Goal: Transaction & Acquisition: Purchase product/service

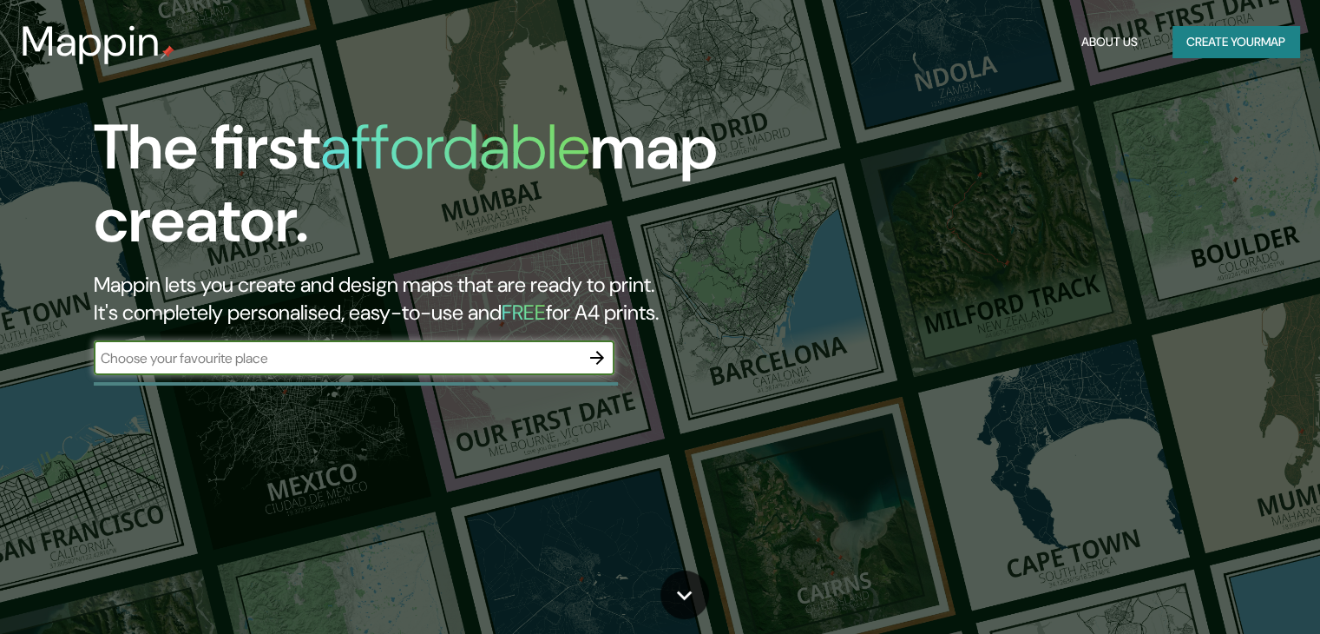
click at [285, 354] on input "text" at bounding box center [337, 358] width 486 height 20
type input "cali"
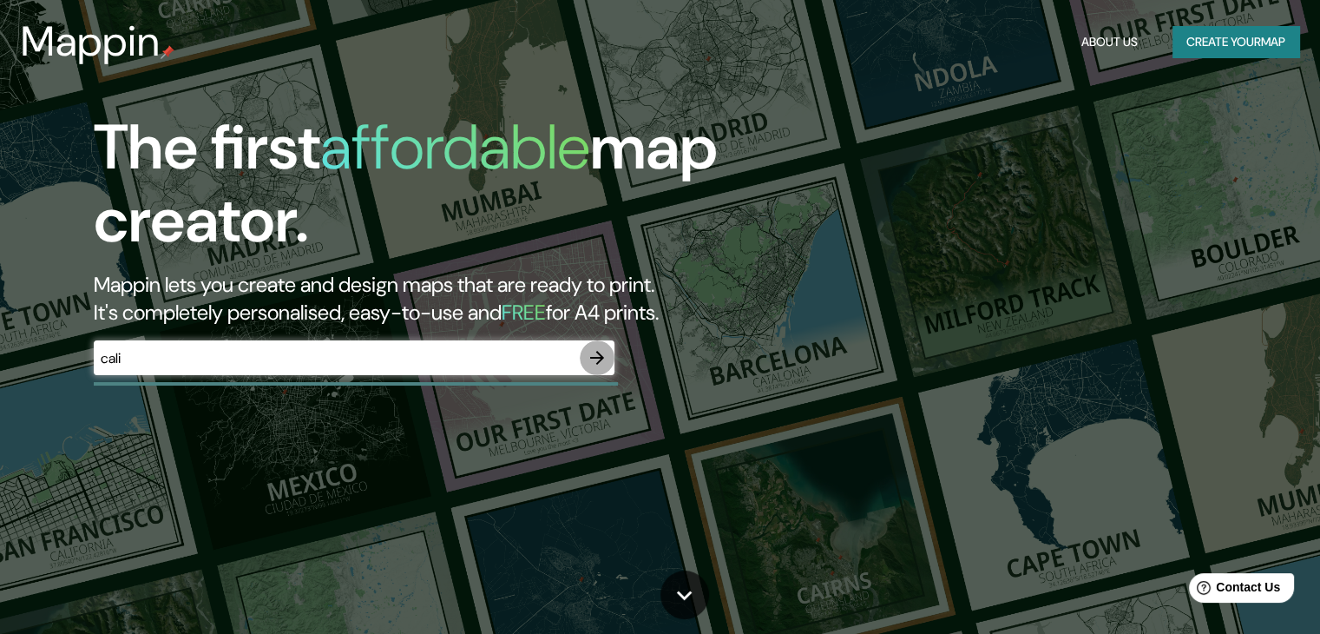
click at [594, 364] on icon "button" at bounding box center [597, 357] width 21 height 21
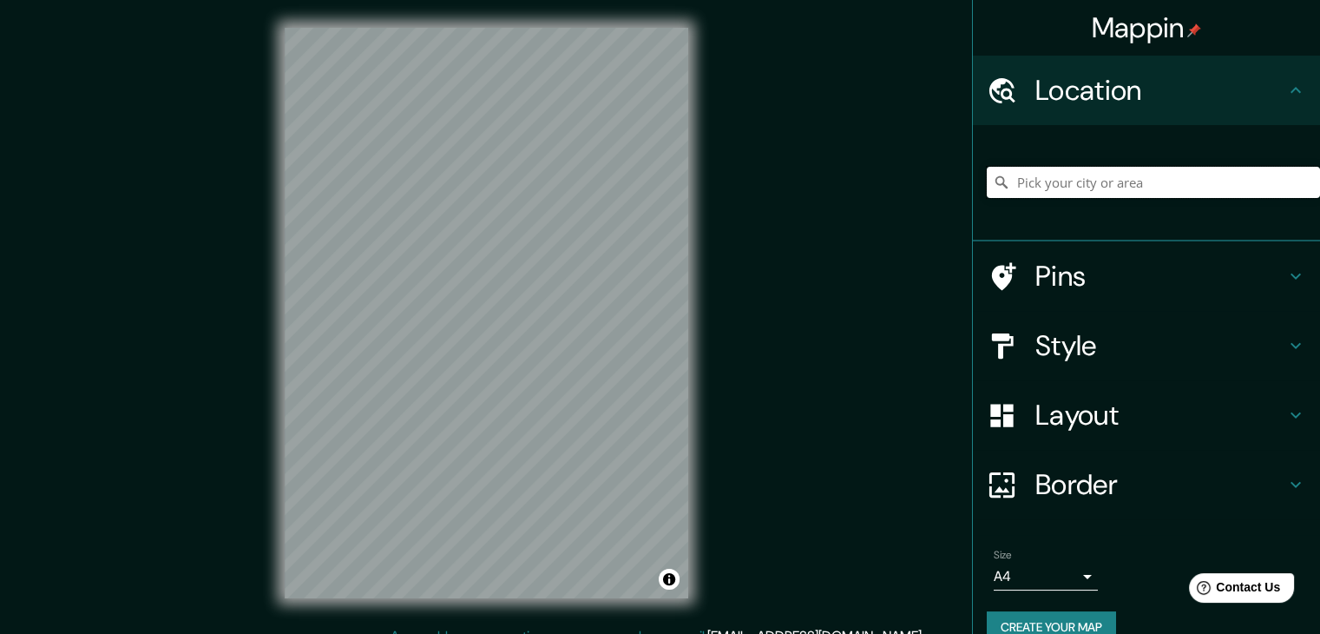
click at [1121, 191] on input "Pick your city or area" at bounding box center [1153, 182] width 333 height 31
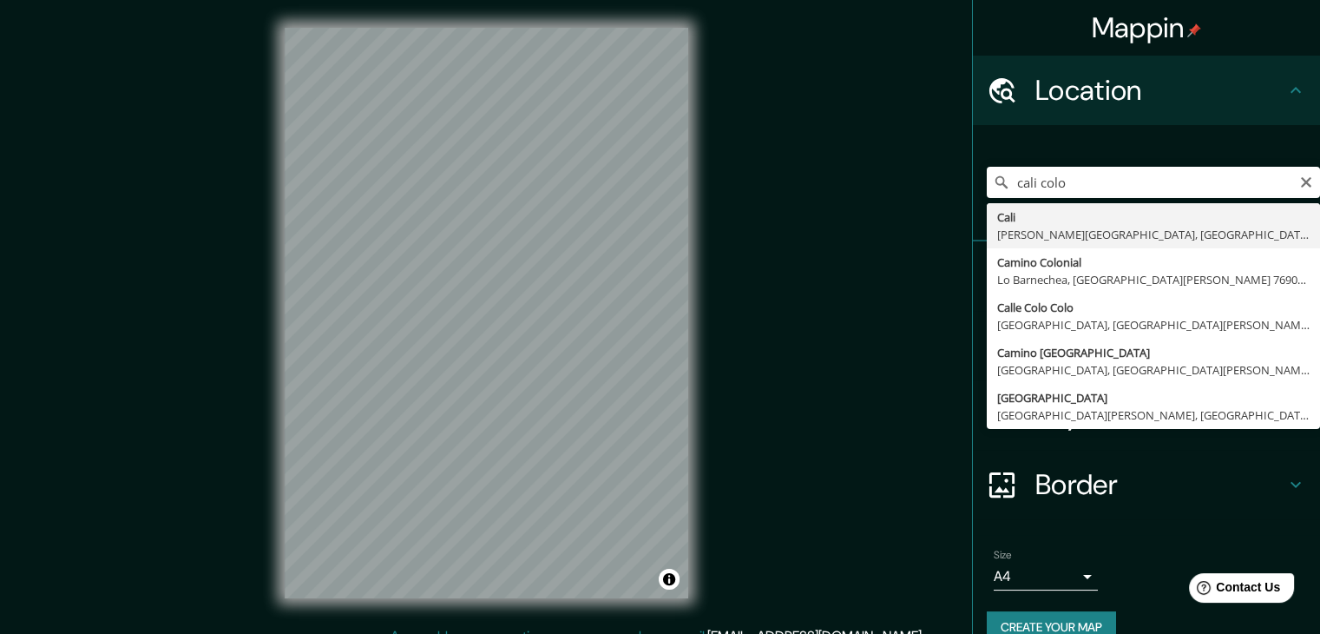
type input "Cali, Valle del Cauca, Colombia"
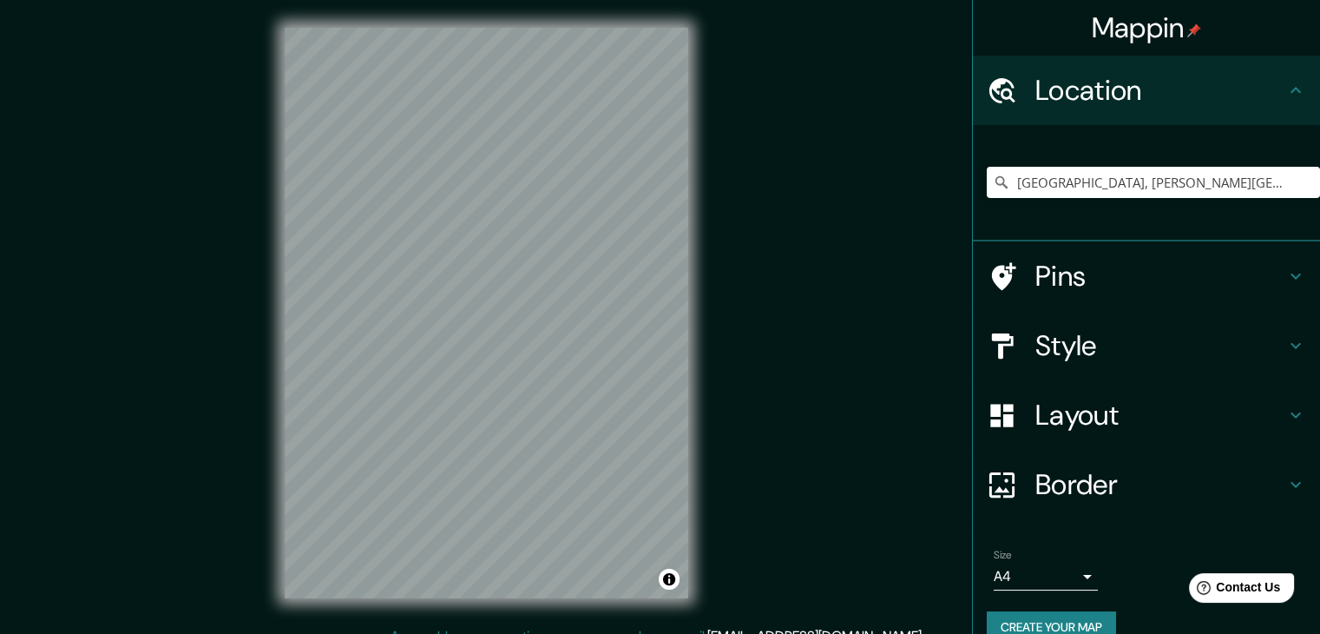
click at [1053, 288] on h4 "Pins" at bounding box center [1160, 276] width 250 height 35
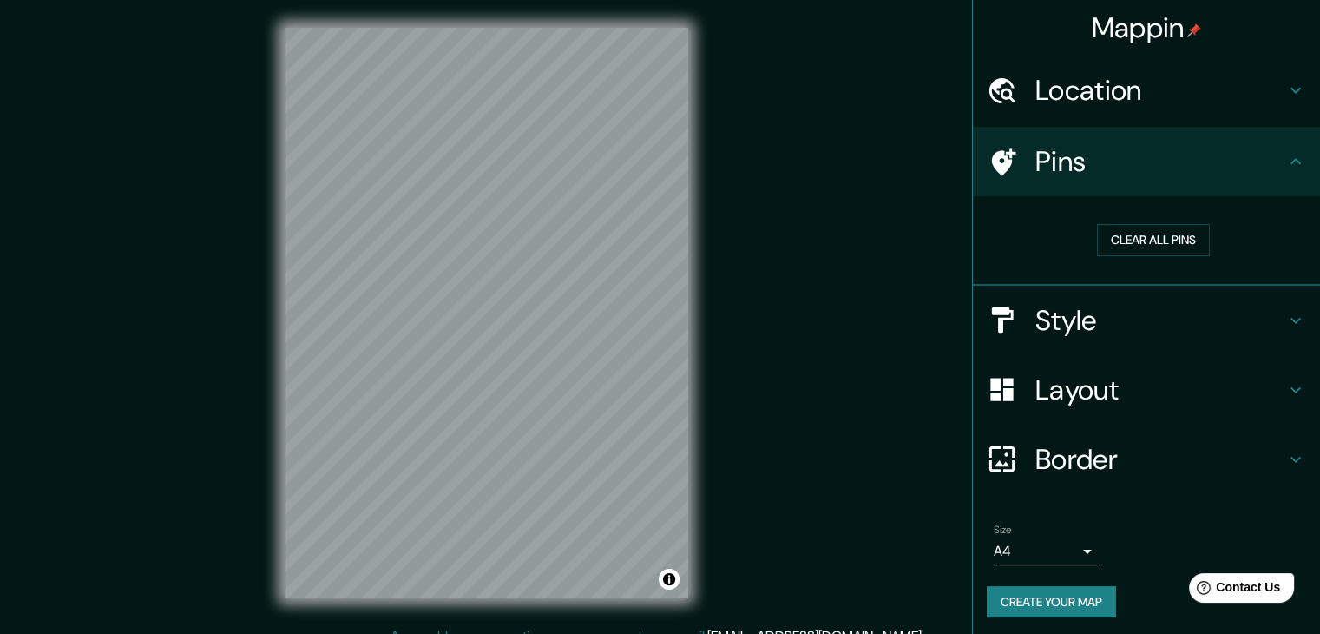
click at [1090, 341] on div "Style" at bounding box center [1146, 320] width 347 height 69
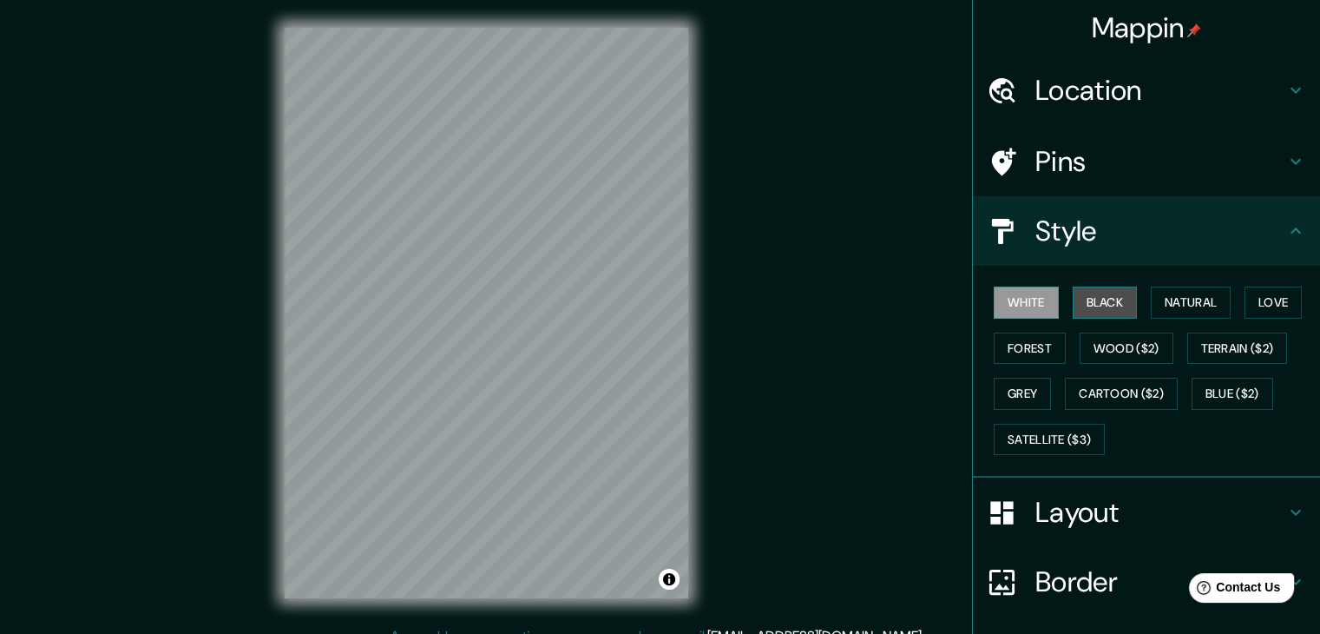
click at [1081, 297] on button "Black" at bounding box center [1105, 302] width 65 height 32
click at [1006, 303] on button "White" at bounding box center [1026, 302] width 65 height 32
click at [1028, 347] on button "Forest" at bounding box center [1030, 348] width 72 height 32
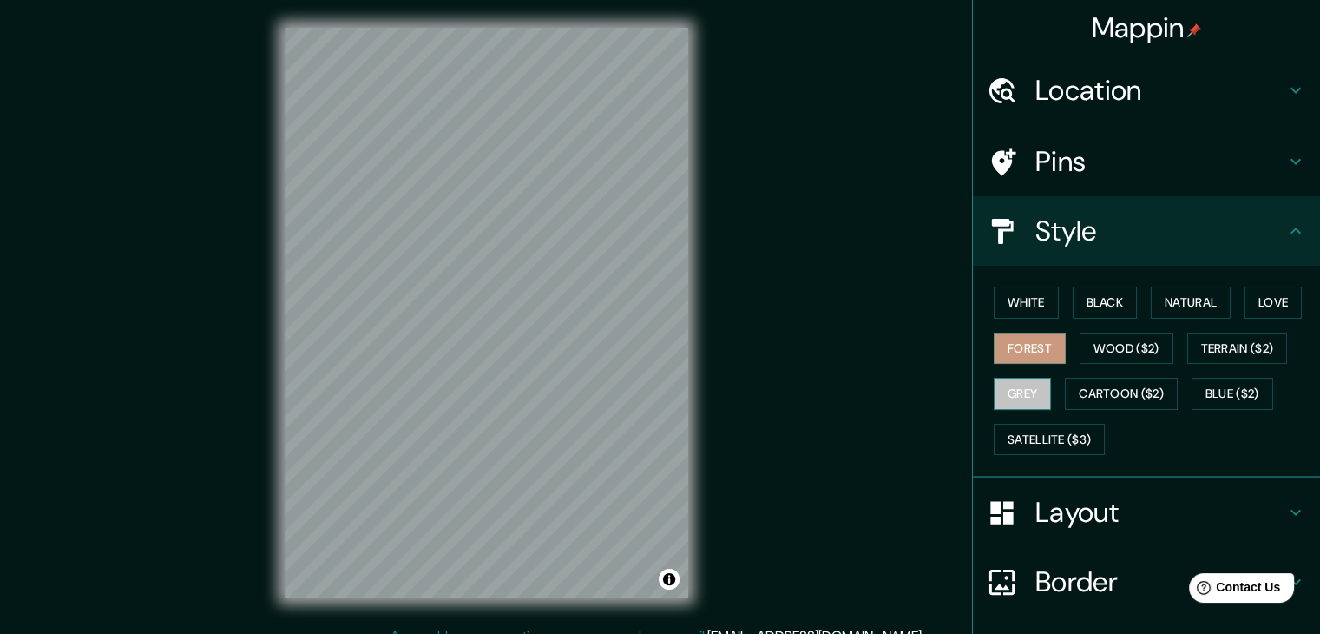
click at [1007, 398] on button "Grey" at bounding box center [1022, 394] width 57 height 32
click at [1031, 312] on button "White" at bounding box center [1026, 302] width 65 height 32
click at [1024, 385] on button "Grey" at bounding box center [1022, 394] width 57 height 32
click at [1194, 296] on button "Natural" at bounding box center [1191, 302] width 80 height 32
click at [1055, 521] on h4 "Layout" at bounding box center [1160, 512] width 250 height 35
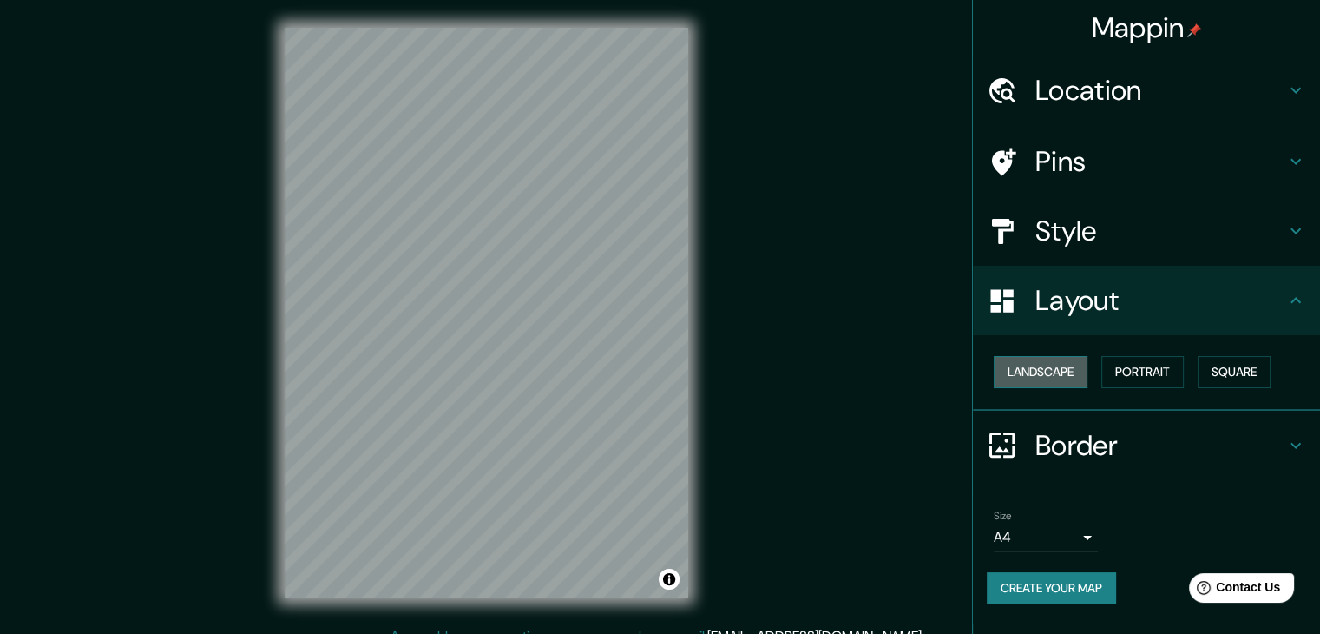
click at [1074, 375] on button "Landscape" at bounding box center [1041, 372] width 94 height 32
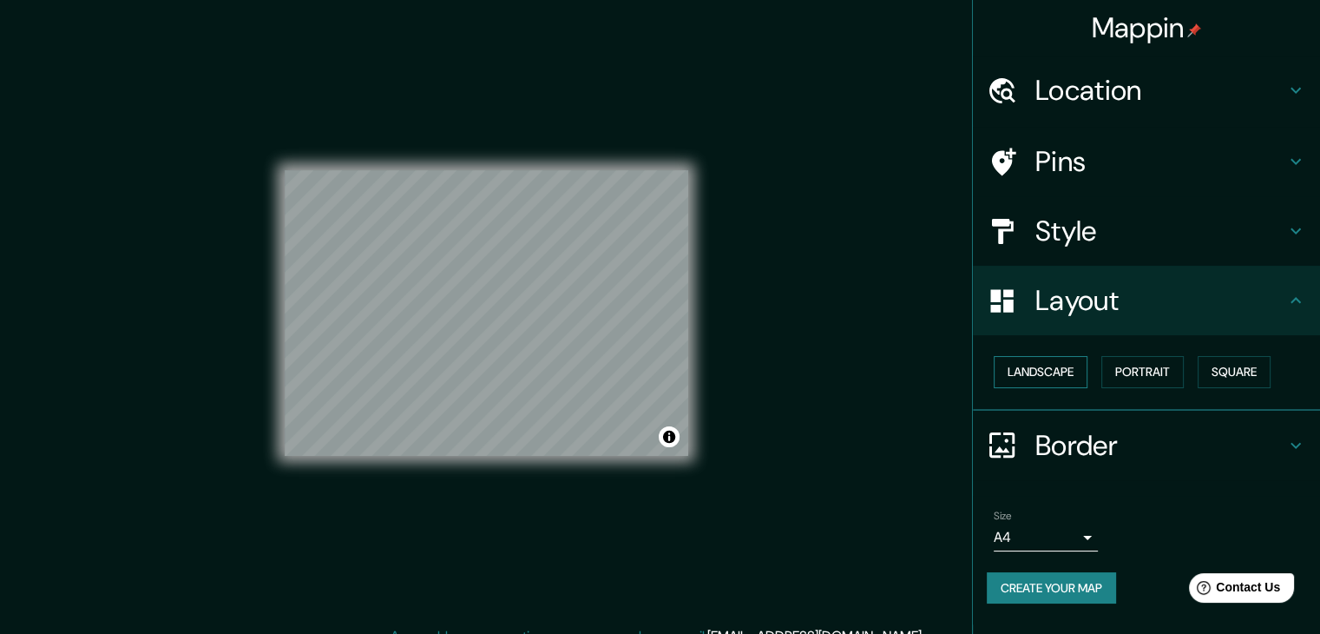
click at [1074, 373] on button "Landscape" at bounding box center [1041, 372] width 94 height 32
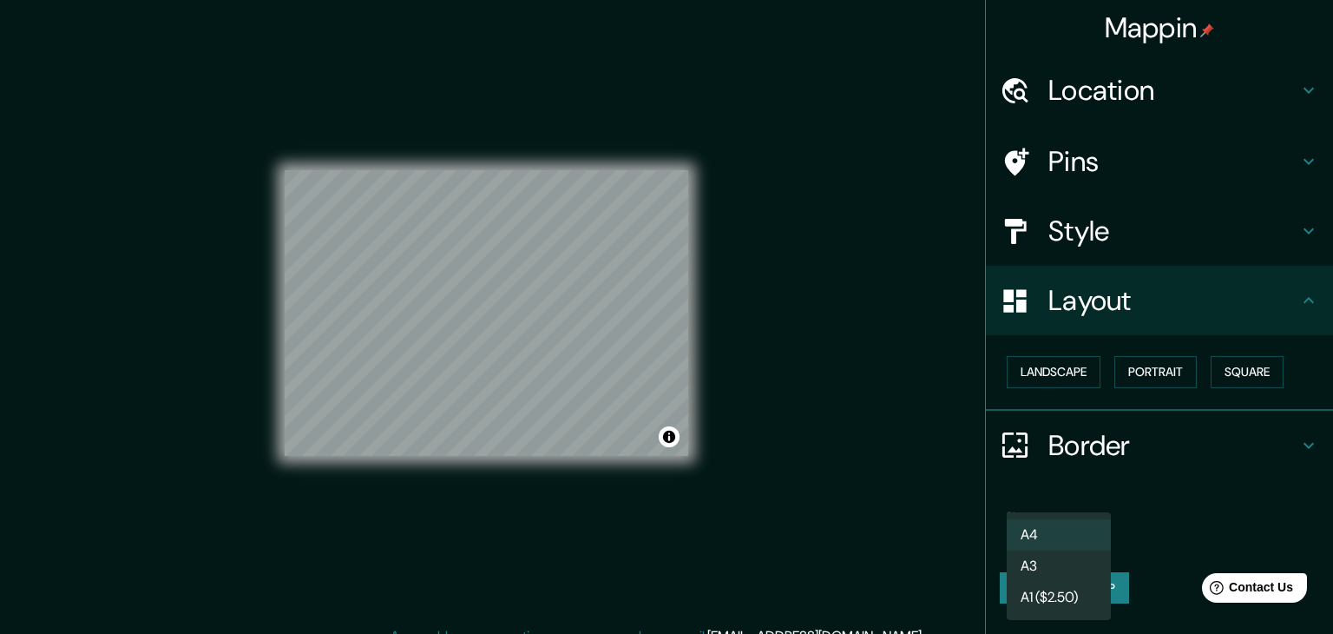
click at [1074, 529] on body "Mappin Location Cali, Valle del Cauca, Colombia Pins Style Layout Landscape Por…" at bounding box center [666, 317] width 1333 height 634
click at [1073, 570] on li "A3" at bounding box center [1059, 565] width 104 height 31
click at [1080, 533] on body "Mappin Location Cali, Valle del Cauca, Colombia Pins Style Layout Landscape Por…" at bounding box center [666, 317] width 1333 height 634
click at [1066, 569] on li "A3" at bounding box center [1059, 565] width 104 height 31
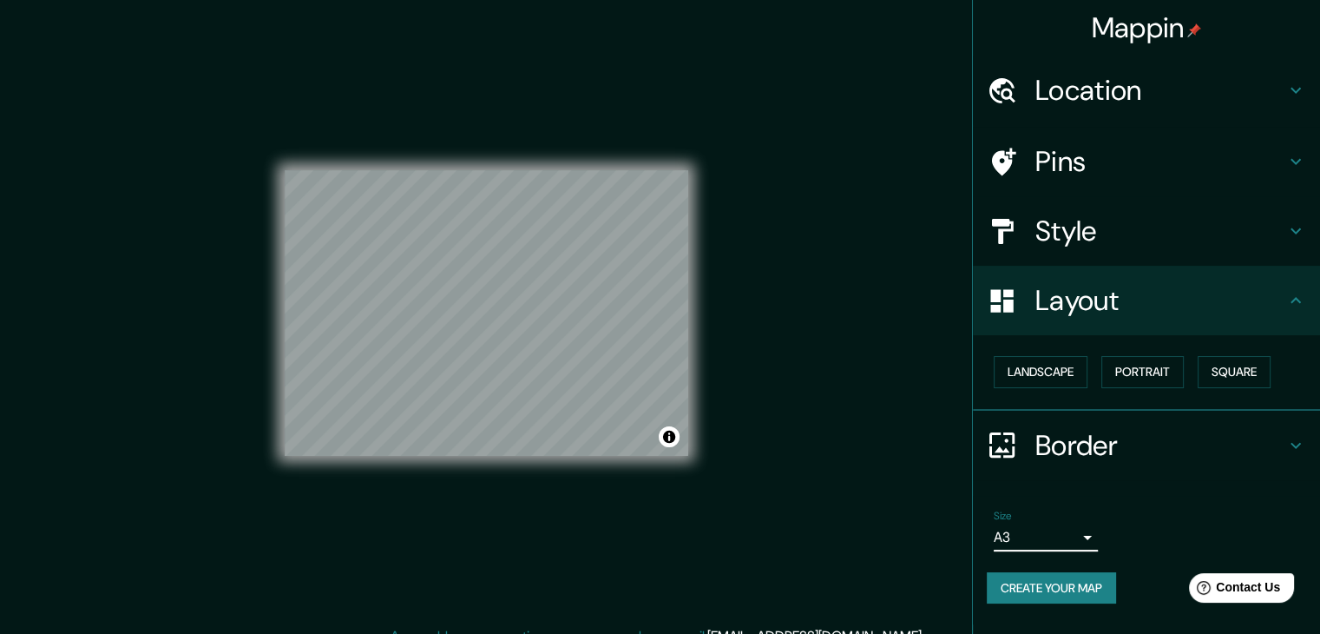
click at [1064, 542] on body "Mappin Location Cali, Valle del Cauca, Colombia Pins Style Layout Landscape Por…" at bounding box center [660, 317] width 1320 height 634
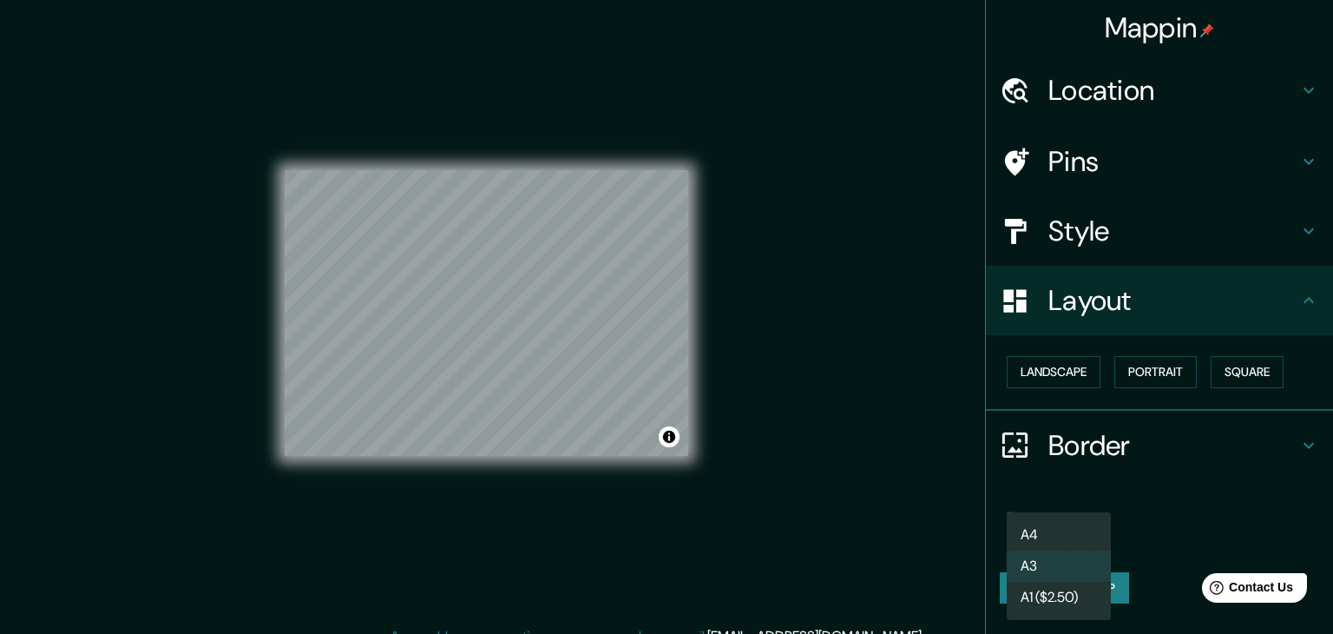
click at [1050, 535] on li "A4" at bounding box center [1059, 534] width 104 height 31
type input "single"
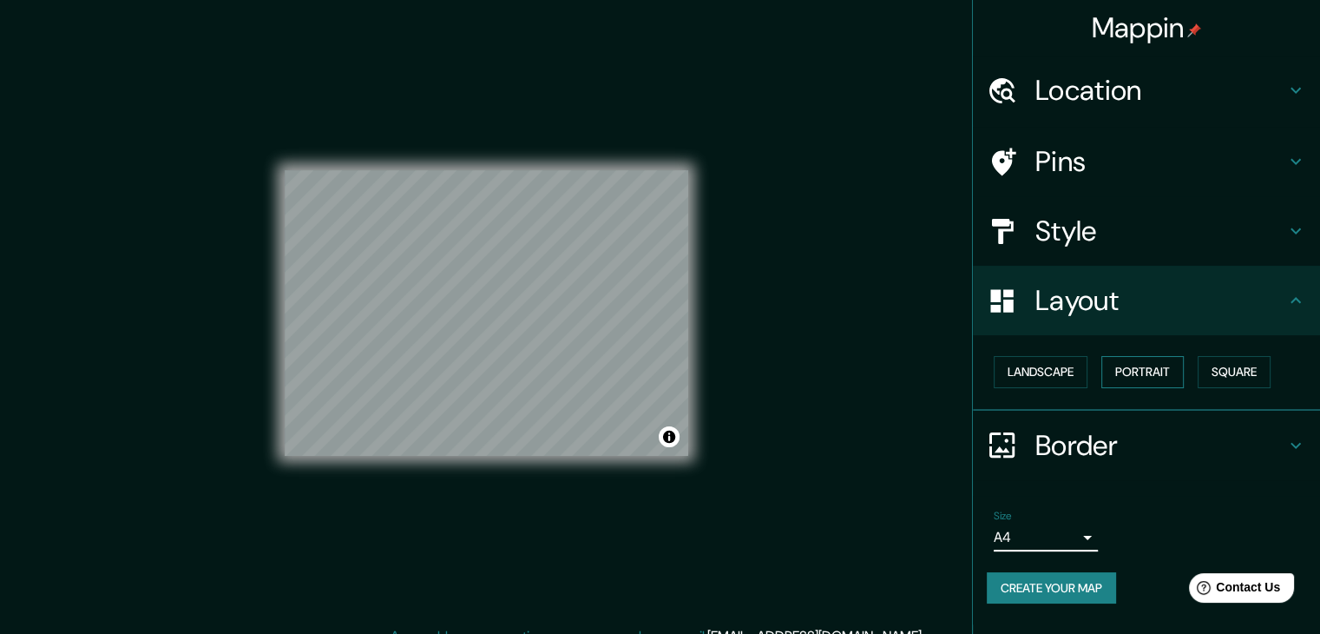
click at [1163, 365] on button "Portrait" at bounding box center [1142, 372] width 82 height 32
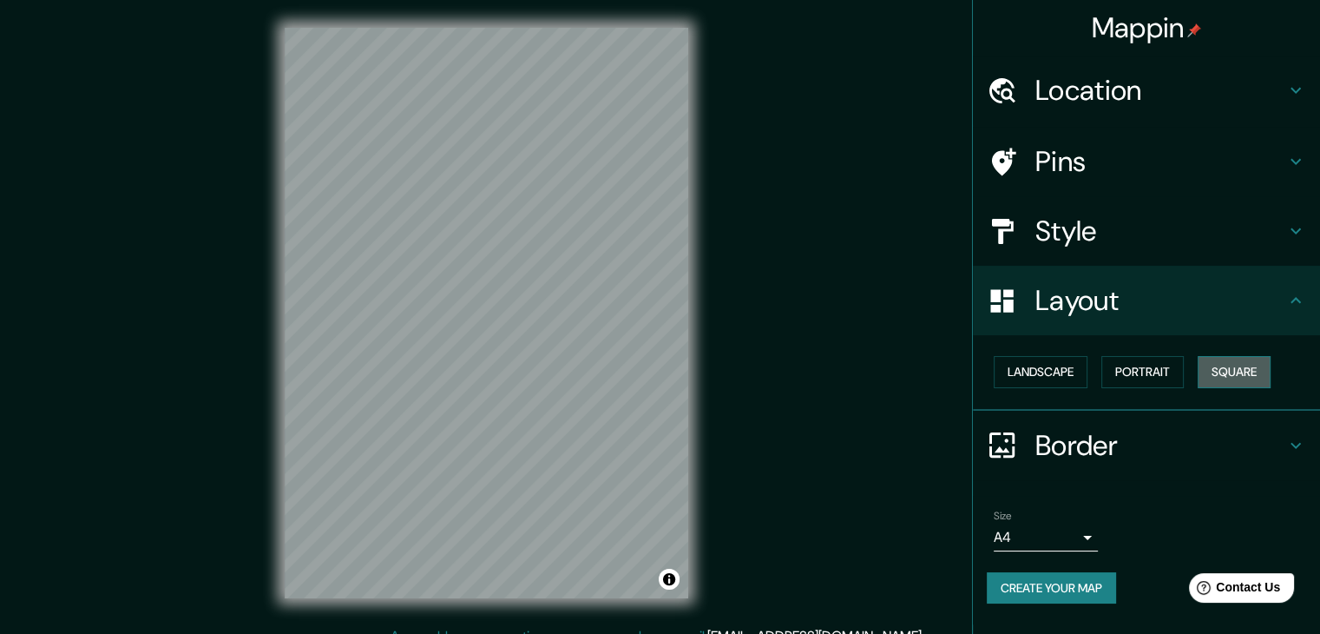
click at [1229, 376] on button "Square" at bounding box center [1234, 372] width 73 height 32
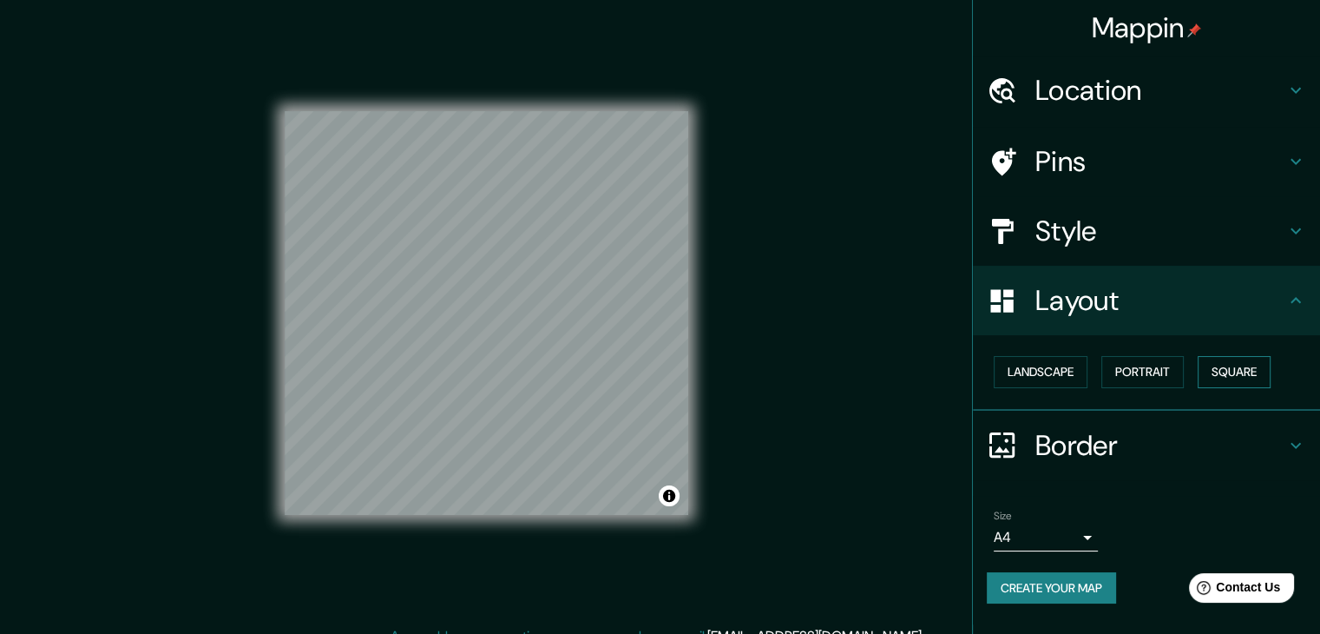
click at [1254, 384] on button "Square" at bounding box center [1234, 372] width 73 height 32
click at [1022, 376] on button "Landscape" at bounding box center [1041, 372] width 94 height 32
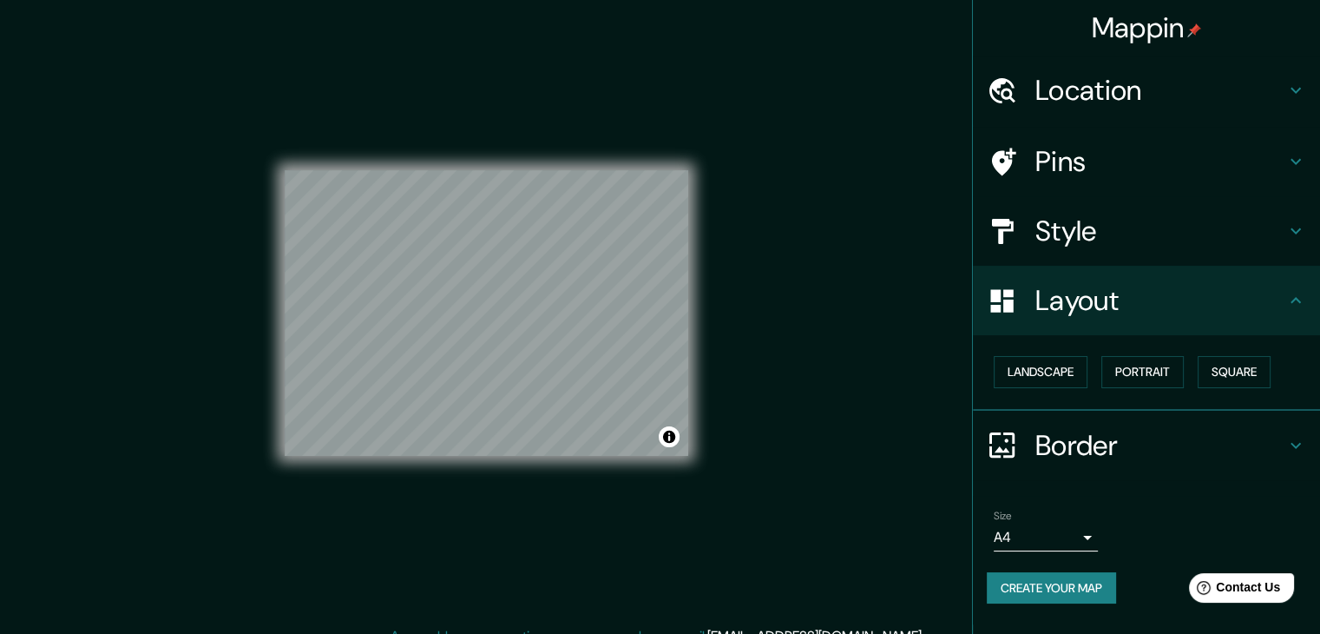
click at [1192, 352] on div "Landscape Portrait Square" at bounding box center [1153, 372] width 333 height 46
click at [1141, 376] on button "Portrait" at bounding box center [1142, 372] width 82 height 32
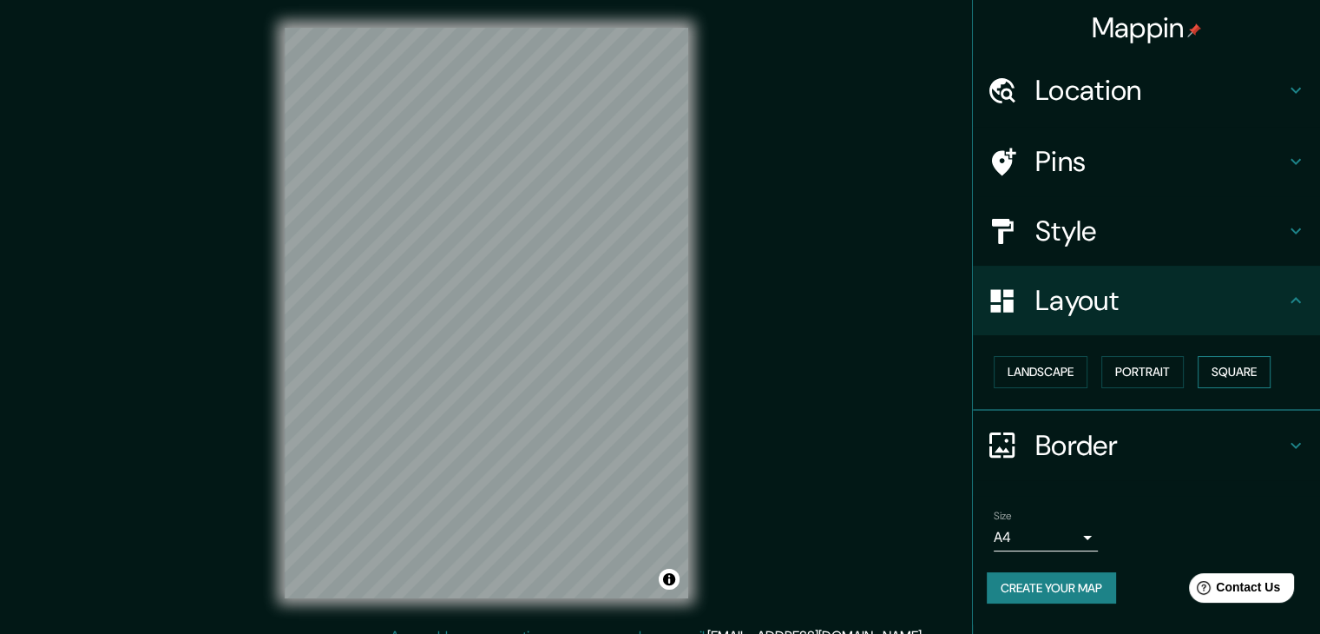
click at [1230, 382] on button "Square" at bounding box center [1234, 372] width 73 height 32
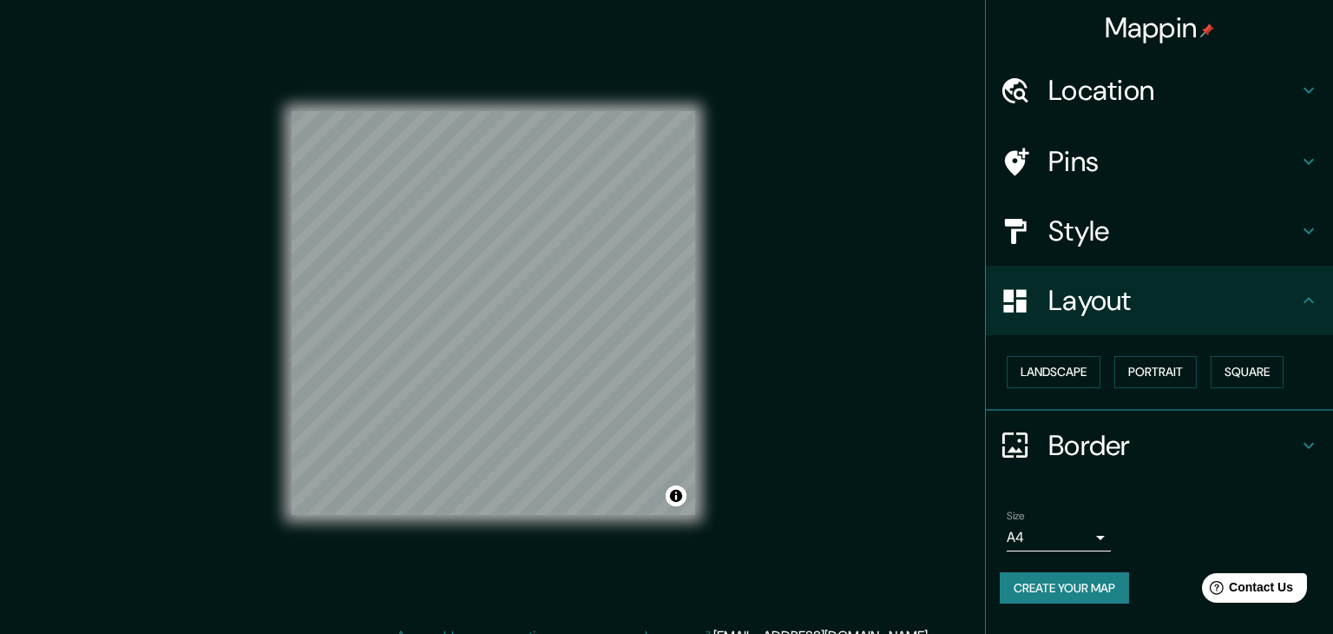
click at [1029, 535] on body "Mappin Location Cali, Valle del Cauca, Colombia Pins Style Layout Landscape Por…" at bounding box center [666, 317] width 1333 height 634
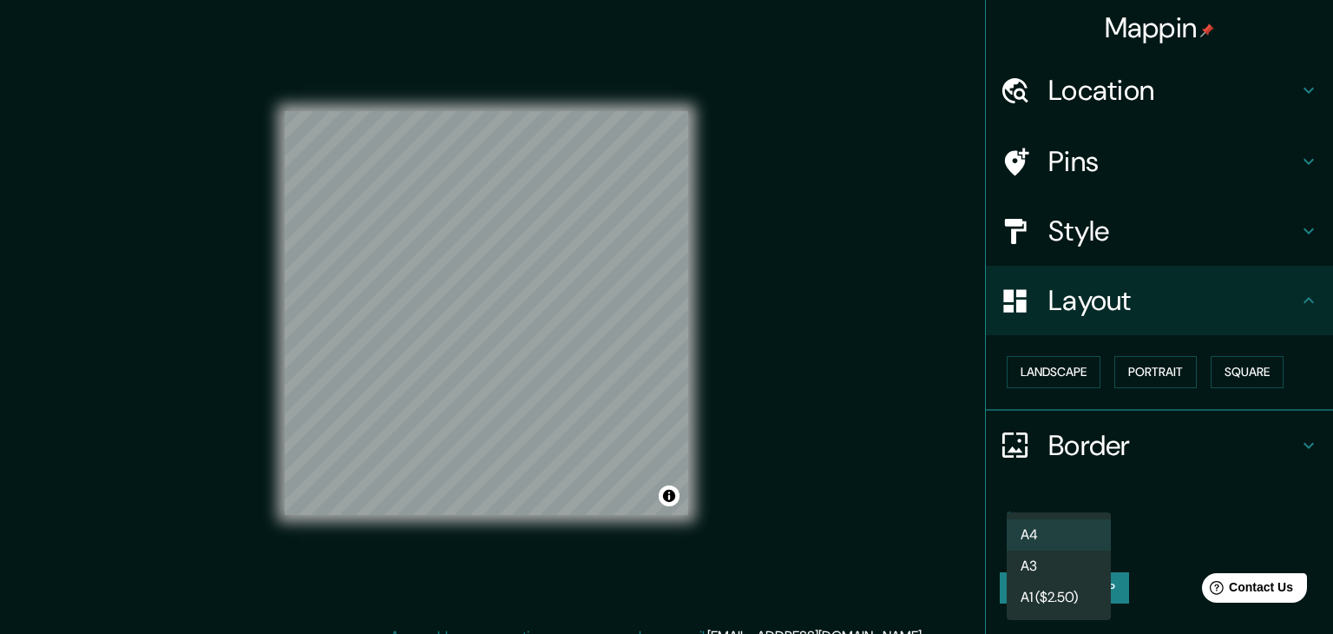
click at [1231, 475] on div at bounding box center [666, 317] width 1333 height 634
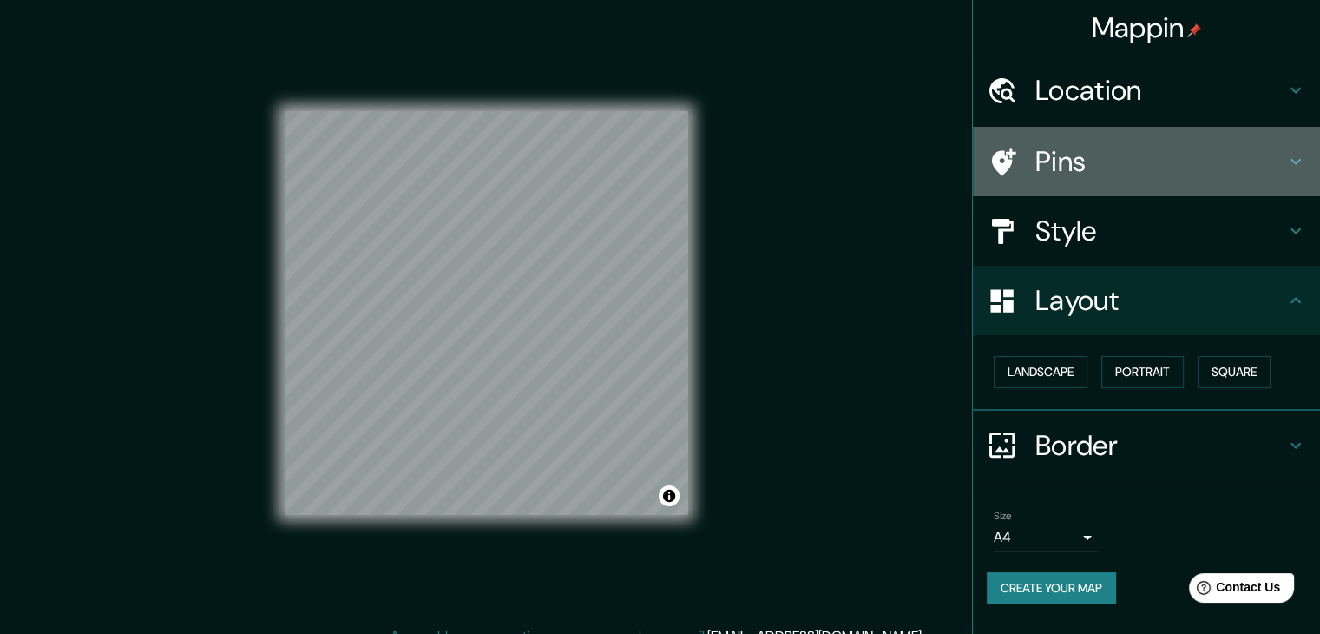
click at [1069, 157] on h4 "Pins" at bounding box center [1160, 161] width 250 height 35
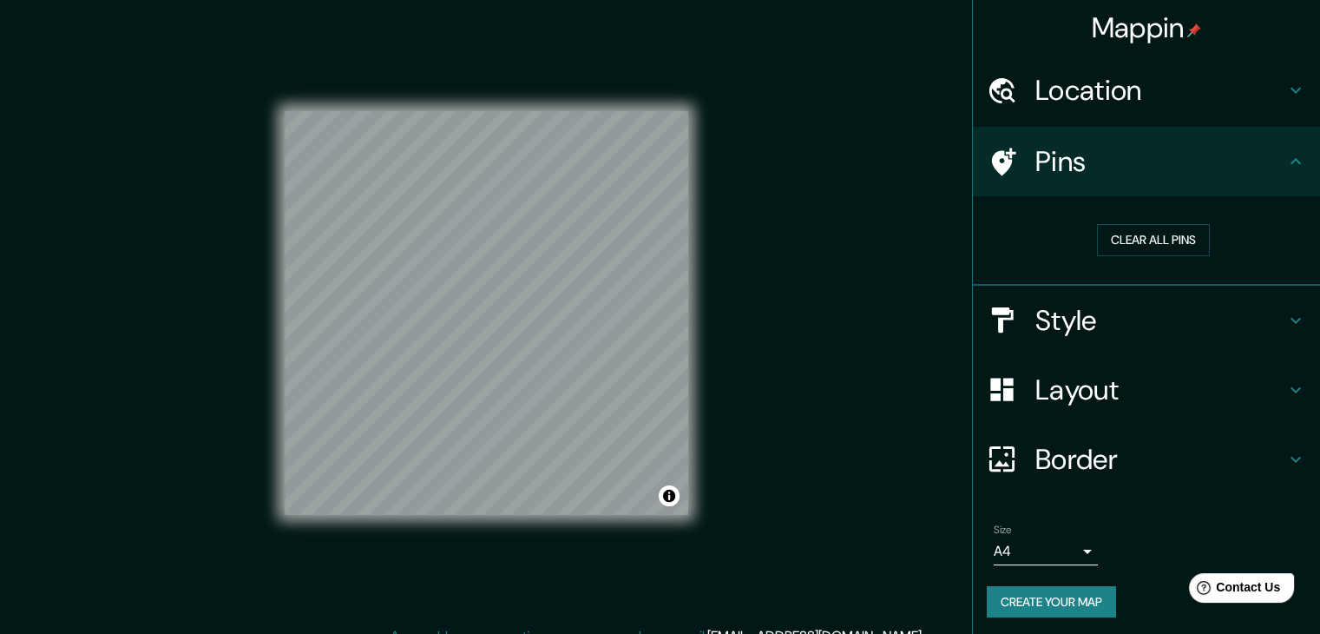
click at [1100, 167] on h4 "Pins" at bounding box center [1160, 161] width 250 height 35
click at [1087, 398] on h4 "Layout" at bounding box center [1160, 389] width 250 height 35
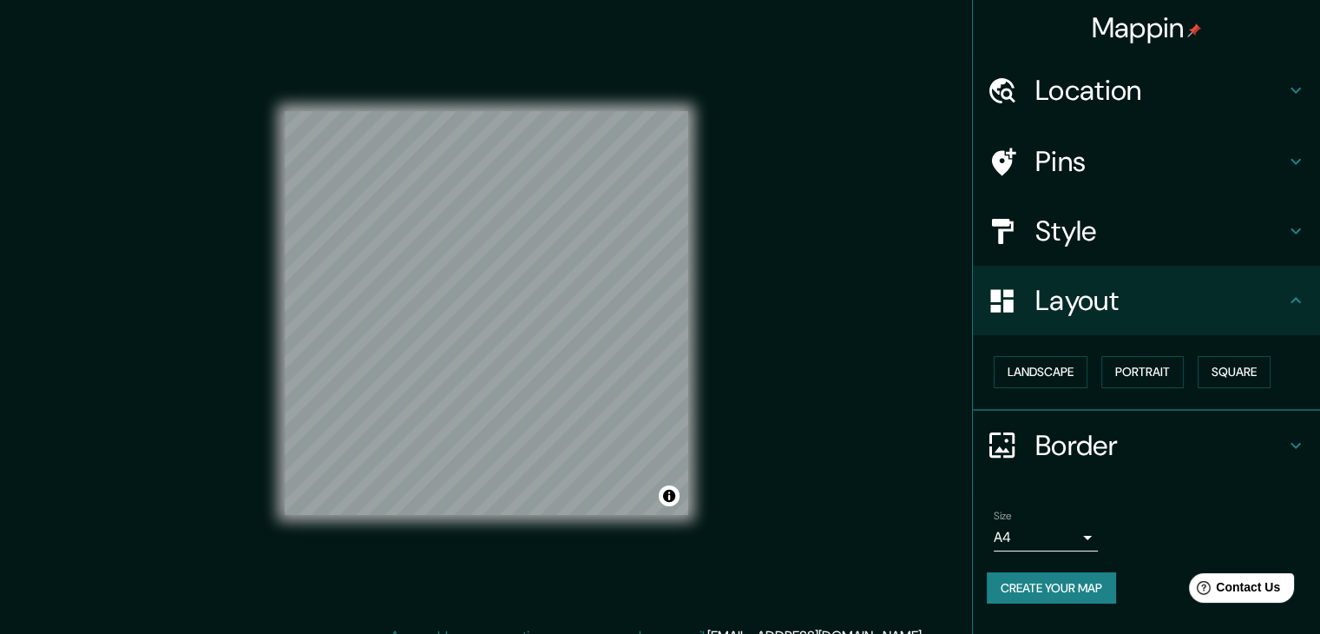
click at [1052, 247] on h4 "Style" at bounding box center [1160, 230] width 250 height 35
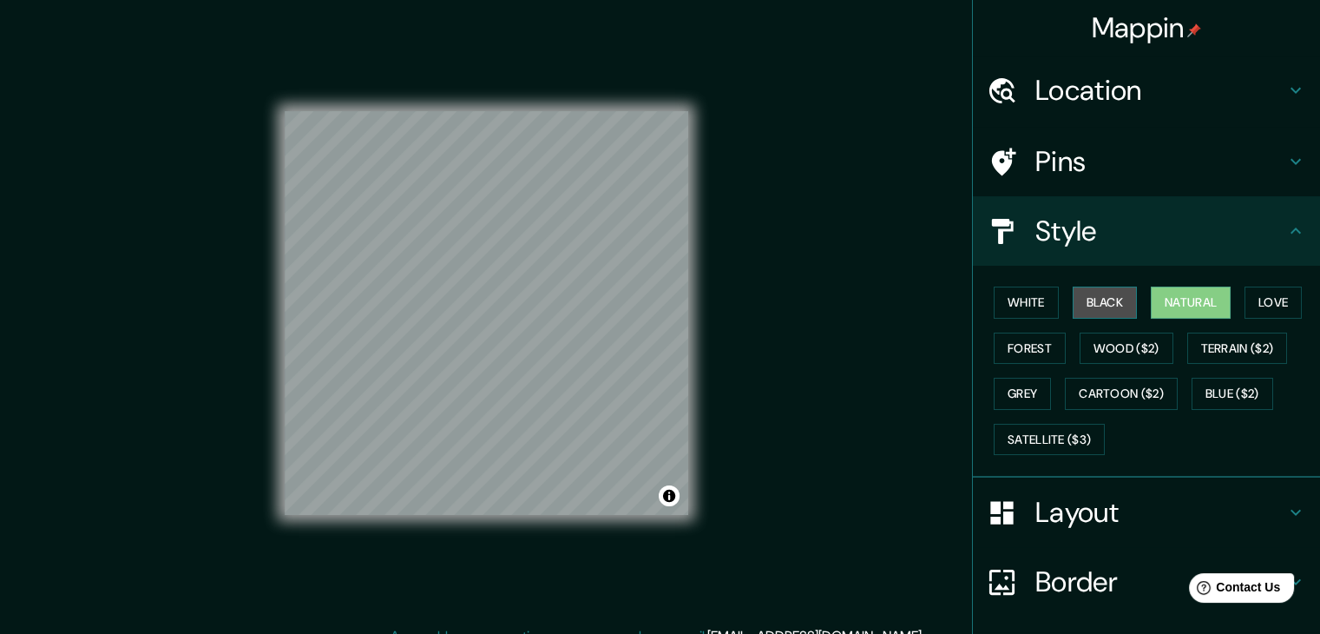
click at [1081, 304] on button "Black" at bounding box center [1105, 302] width 65 height 32
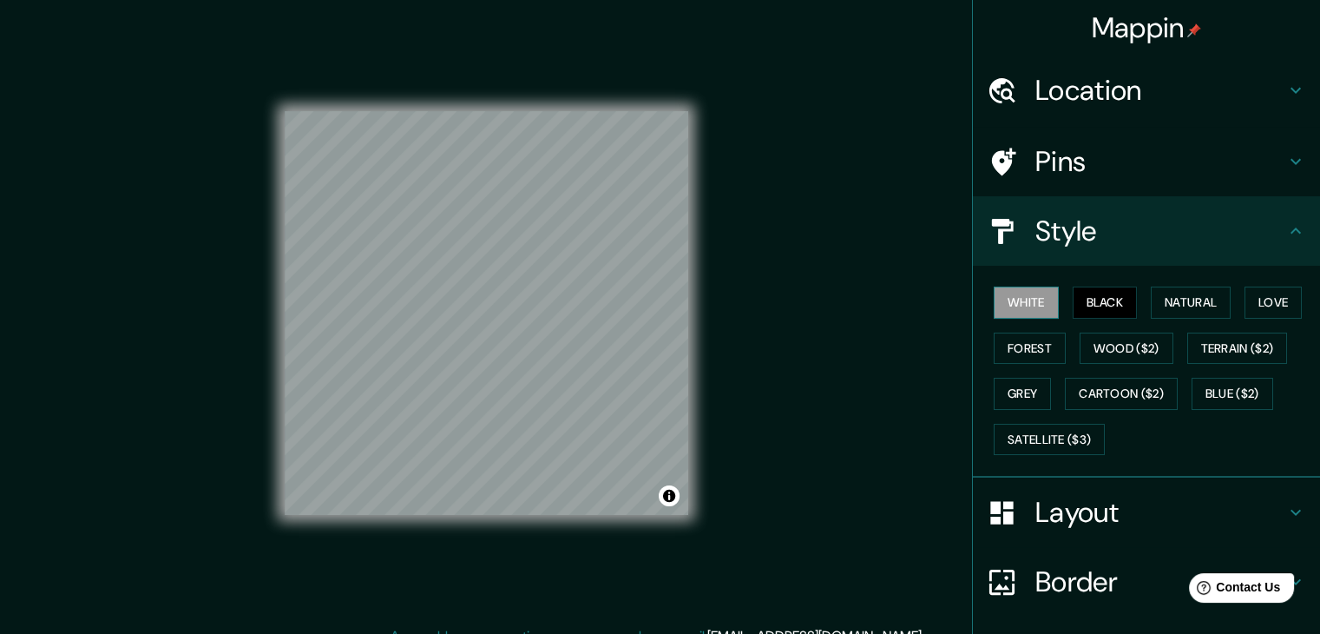
click at [997, 300] on button "White" at bounding box center [1026, 302] width 65 height 32
click at [1104, 295] on button "Black" at bounding box center [1105, 302] width 65 height 32
click at [1041, 292] on button "White" at bounding box center [1026, 302] width 65 height 32
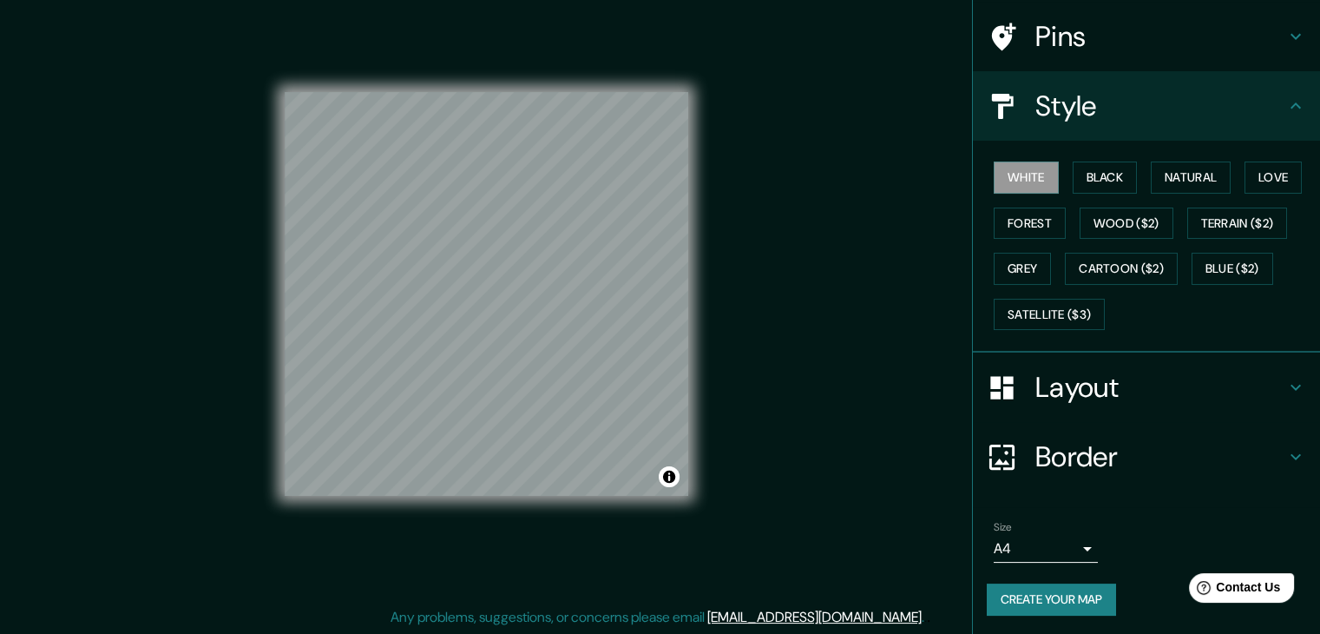
scroll to position [20, 0]
click at [1064, 589] on button "Create your map" at bounding box center [1051, 599] width 129 height 32
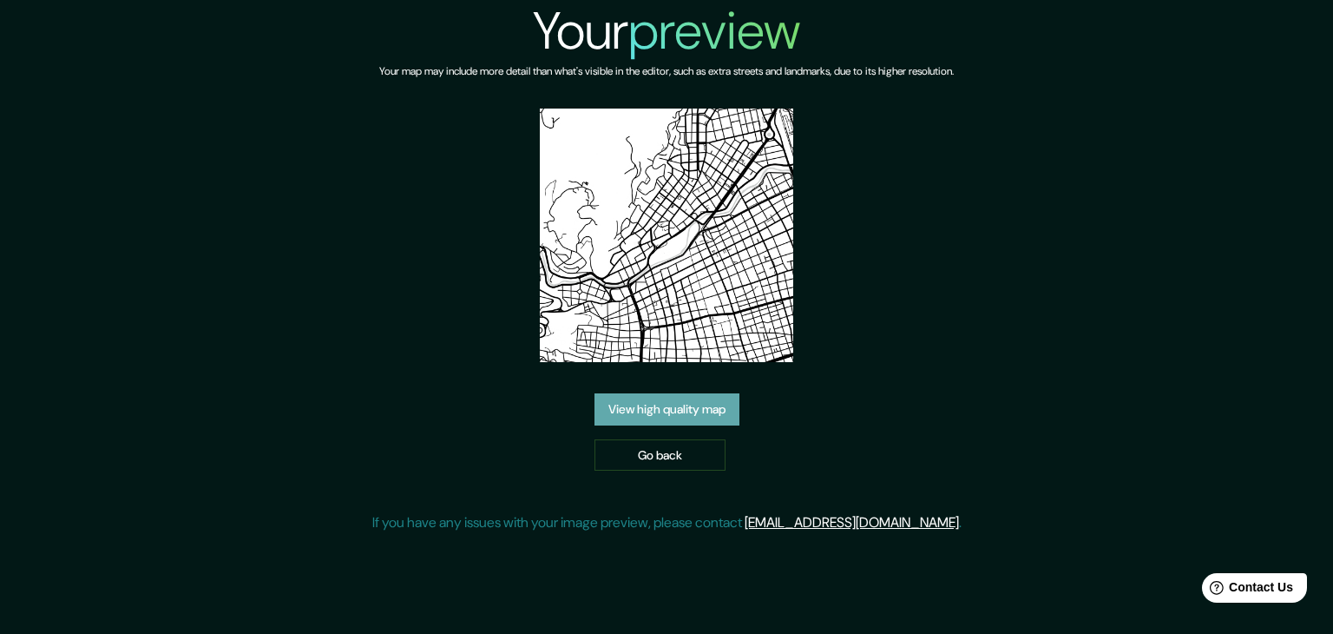
click at [734, 416] on link "View high quality map" at bounding box center [666, 409] width 145 height 32
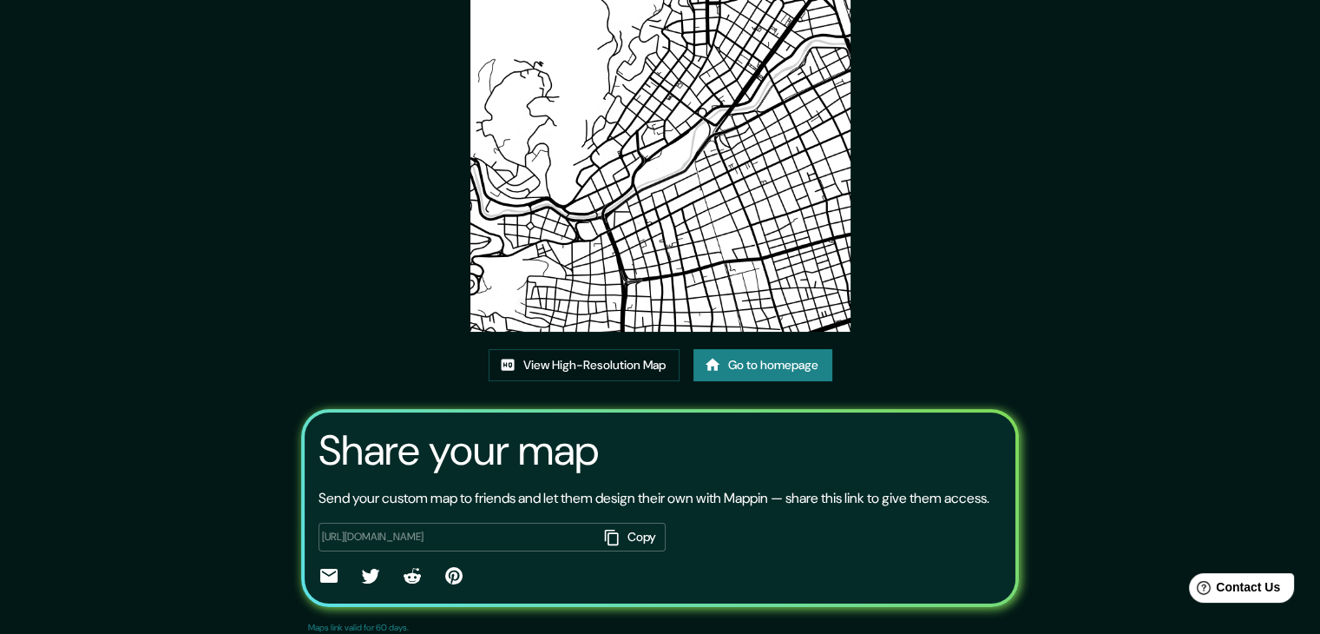
scroll to position [174, 0]
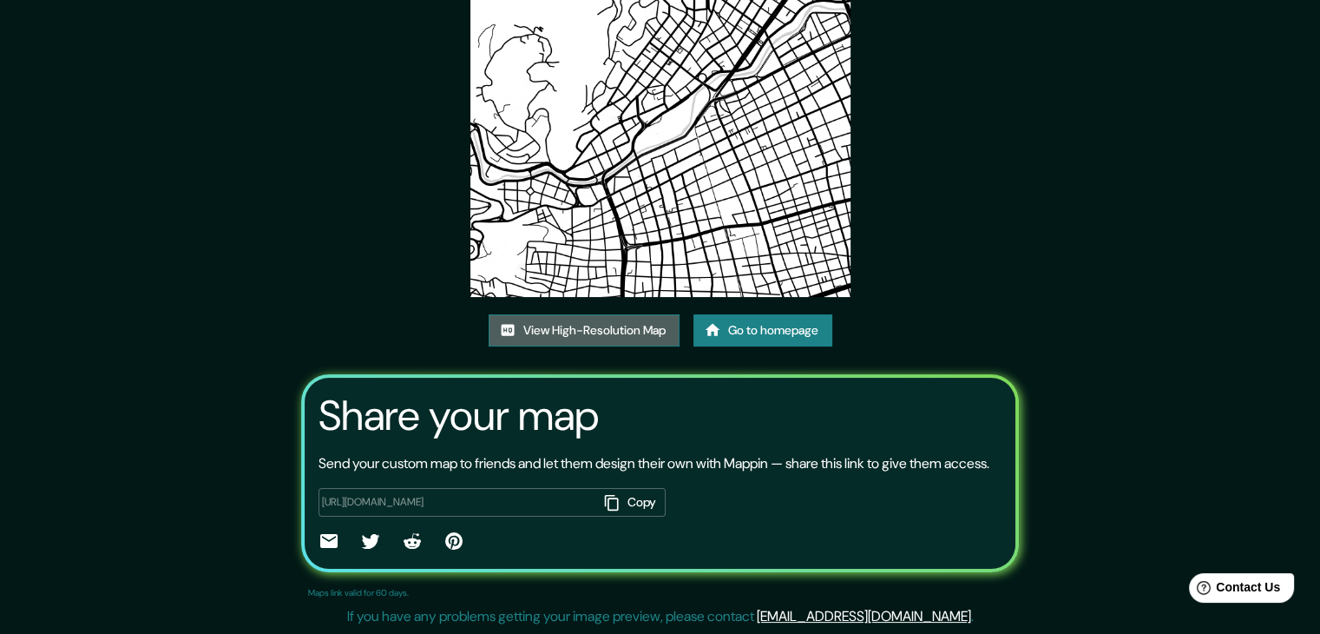
click at [589, 325] on link "View High-Resolution Map" at bounding box center [584, 330] width 191 height 32
